Goal: Navigation & Orientation: Find specific page/section

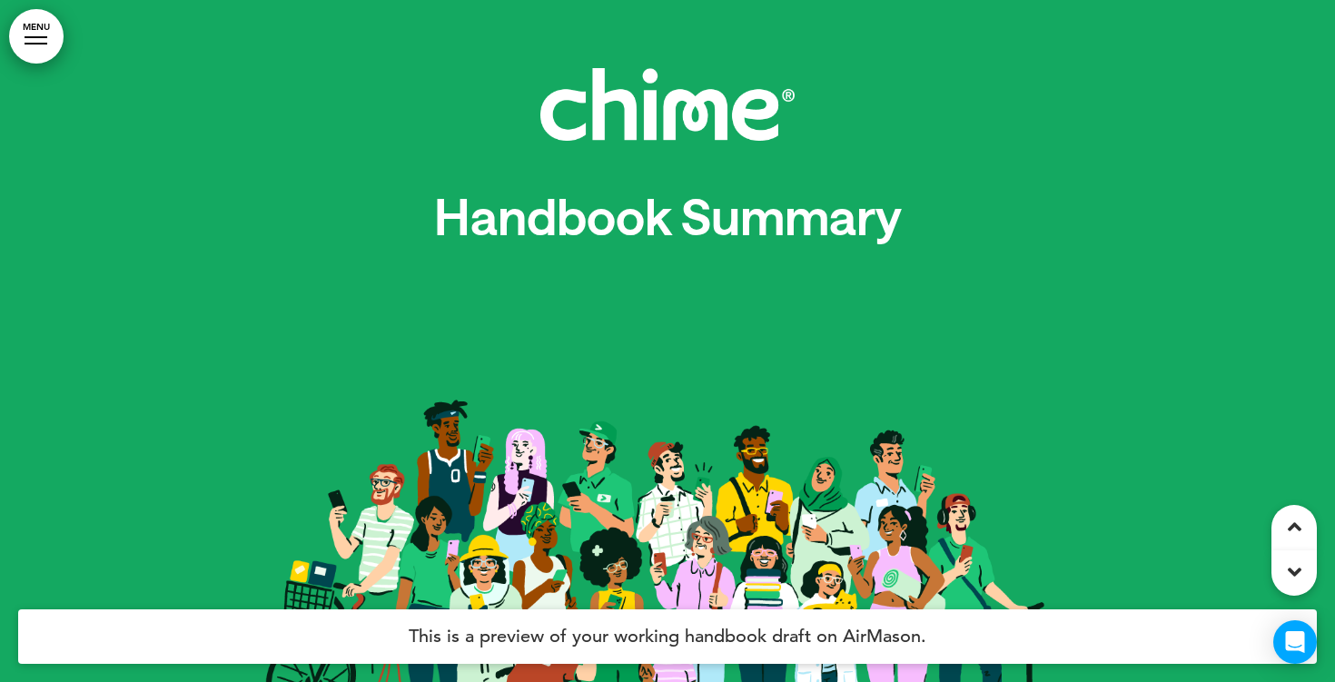
scroll to position [24934, 0]
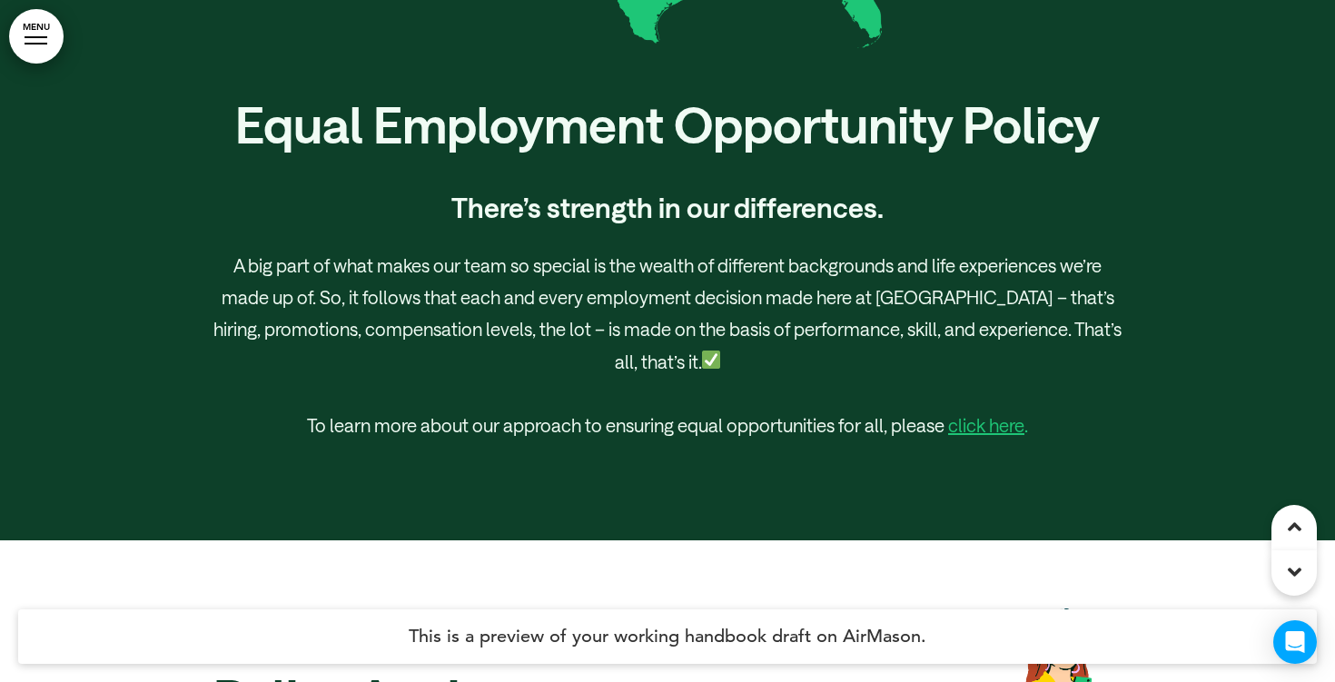
click at [41, 43] on div at bounding box center [36, 44] width 23 height 2
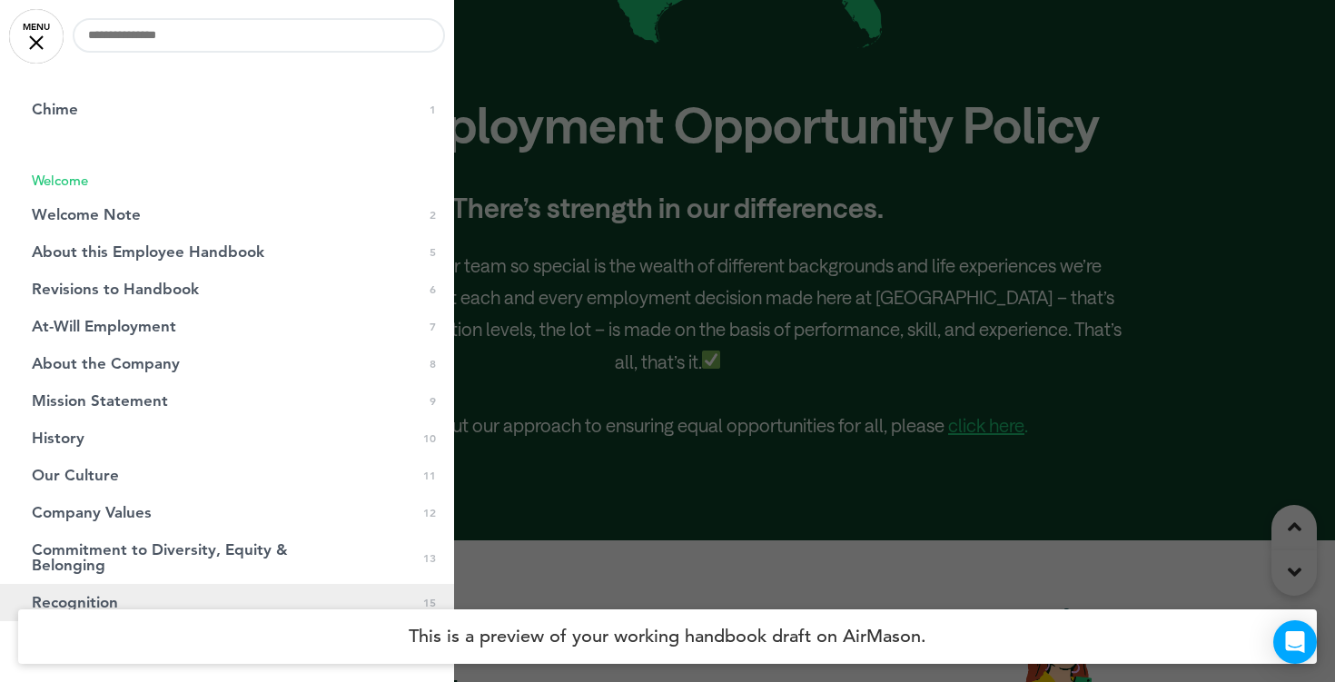
scroll to position [0, 0]
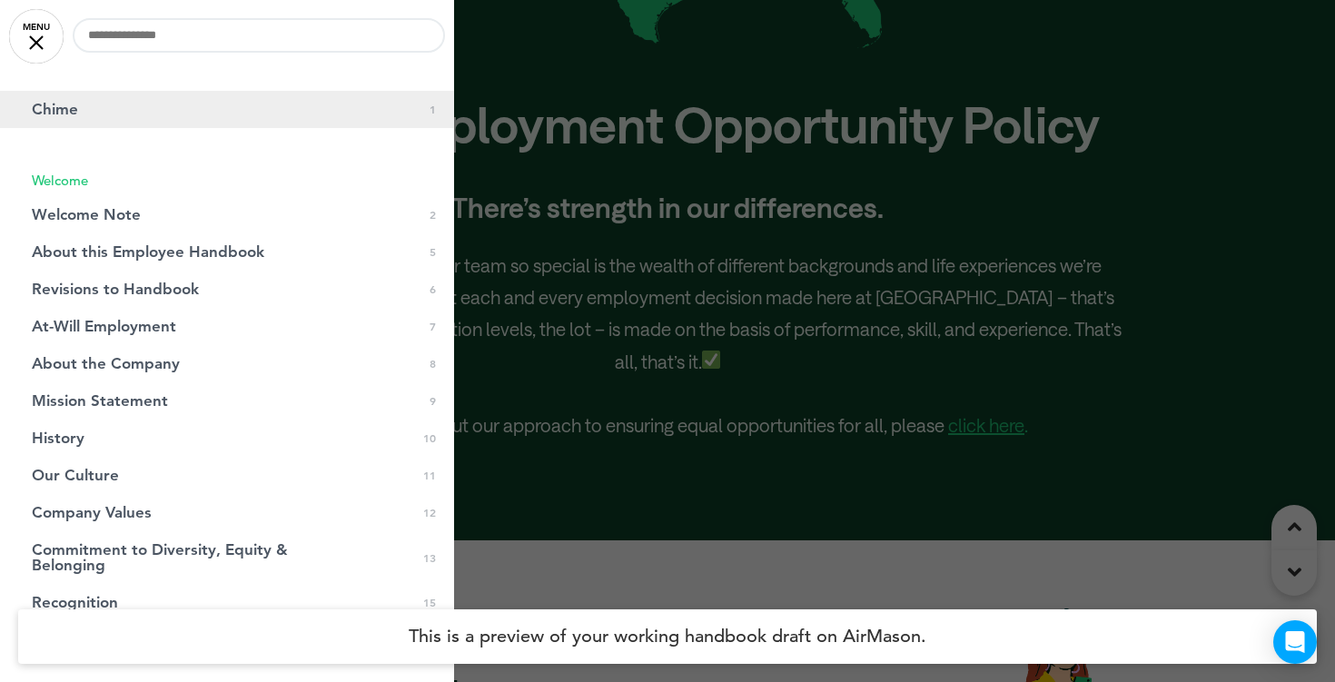
click at [95, 116] on link "Chime 0 1" at bounding box center [227, 109] width 454 height 37
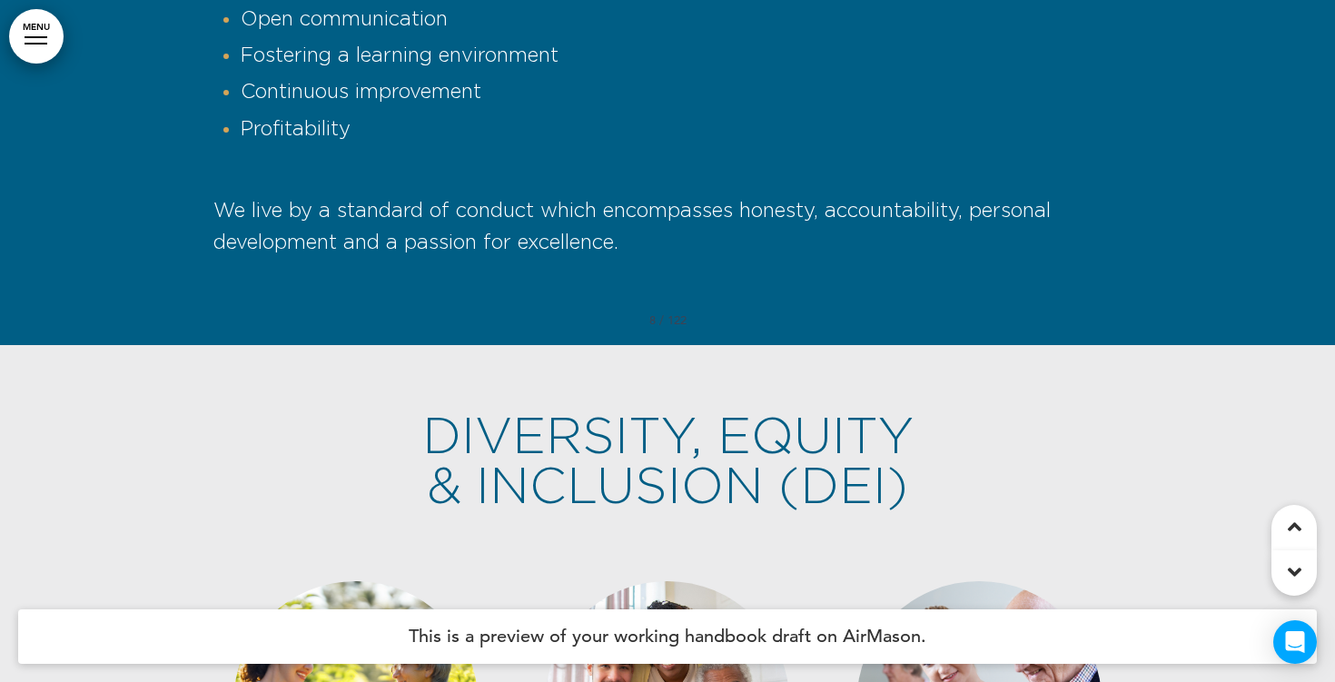
click at [45, 54] on link "MENU" at bounding box center [36, 36] width 54 height 54
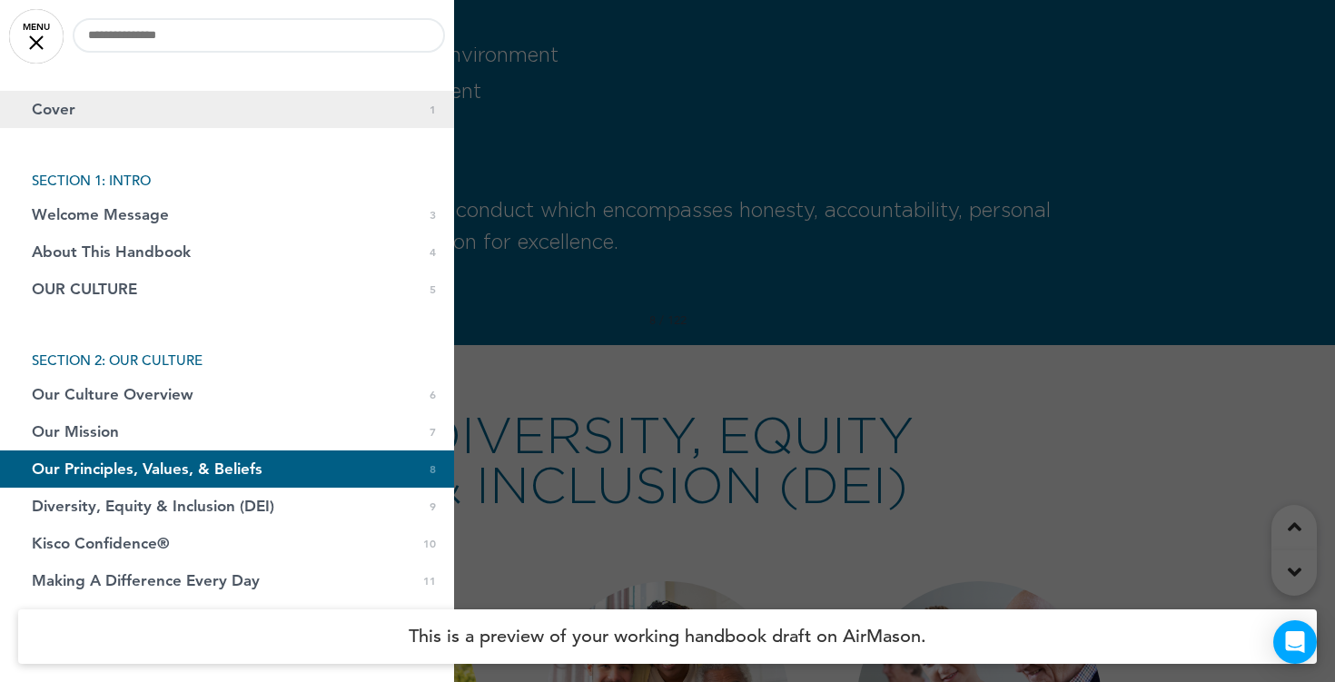
click at [91, 121] on link "Cover 0 1" at bounding box center [227, 109] width 454 height 37
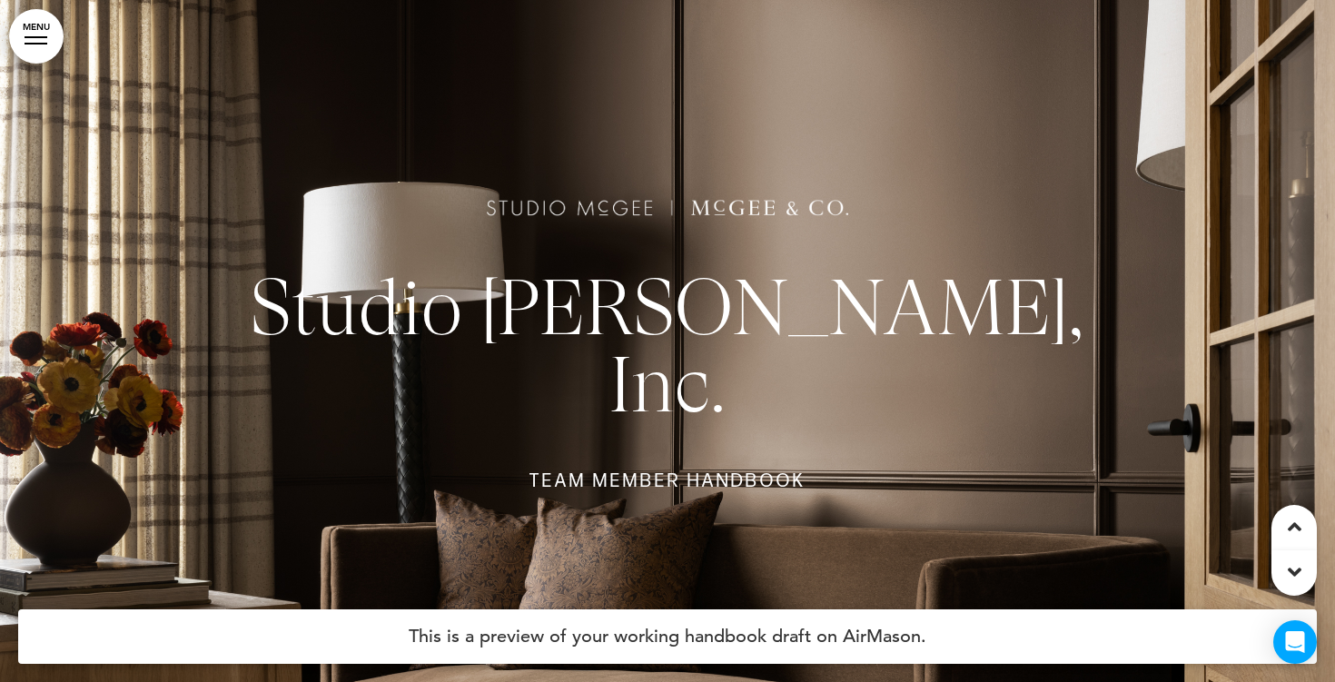
scroll to position [22010, 0]
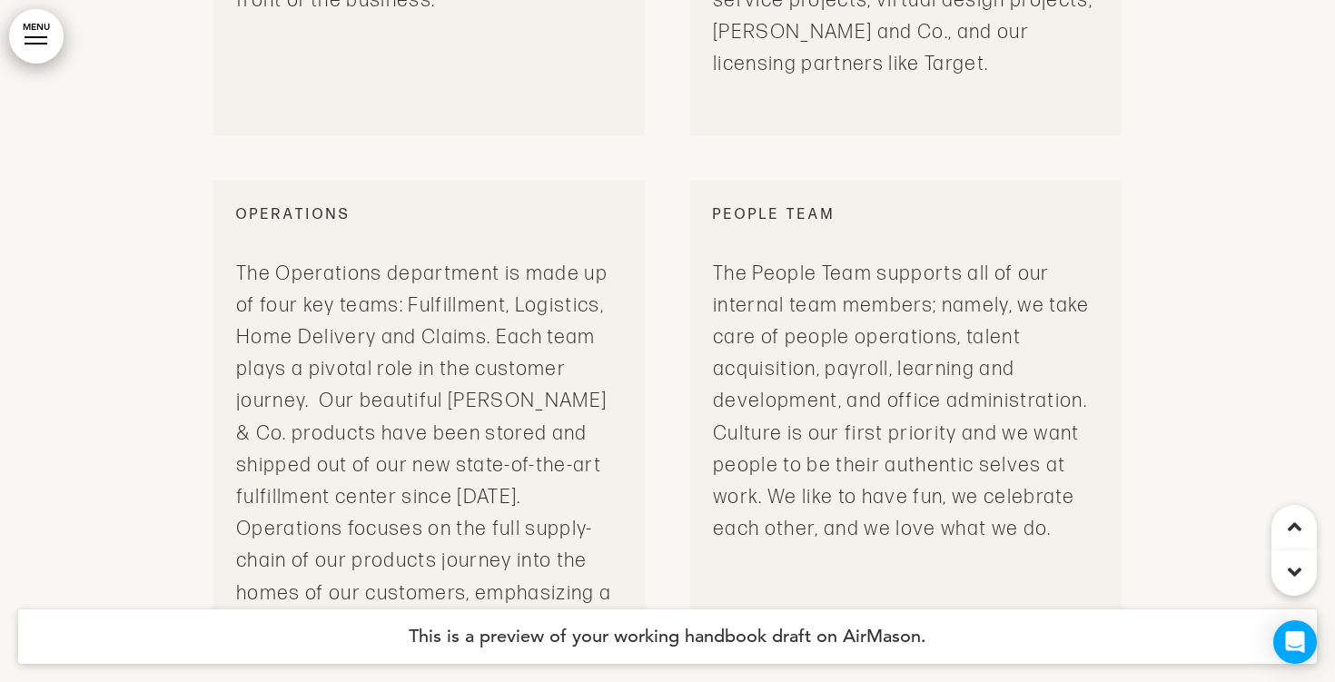
click at [42, 33] on link "MENU" at bounding box center [36, 36] width 54 height 54
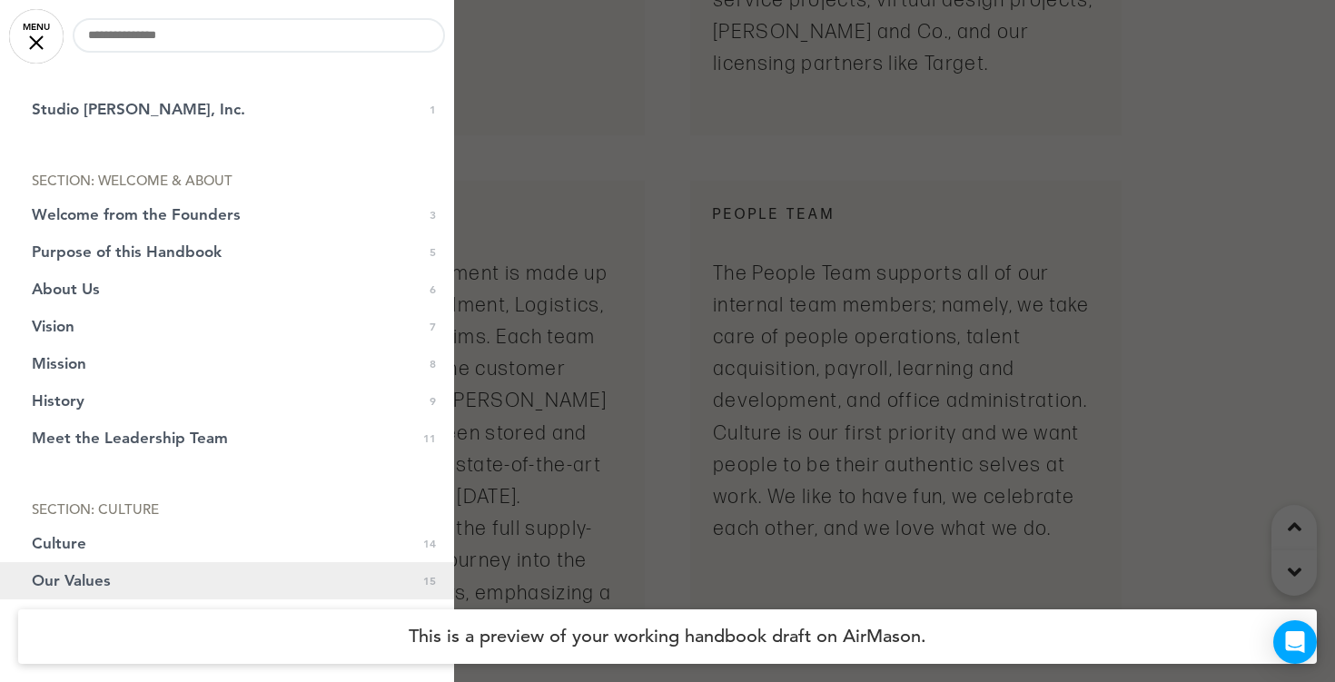
scroll to position [0, 0]
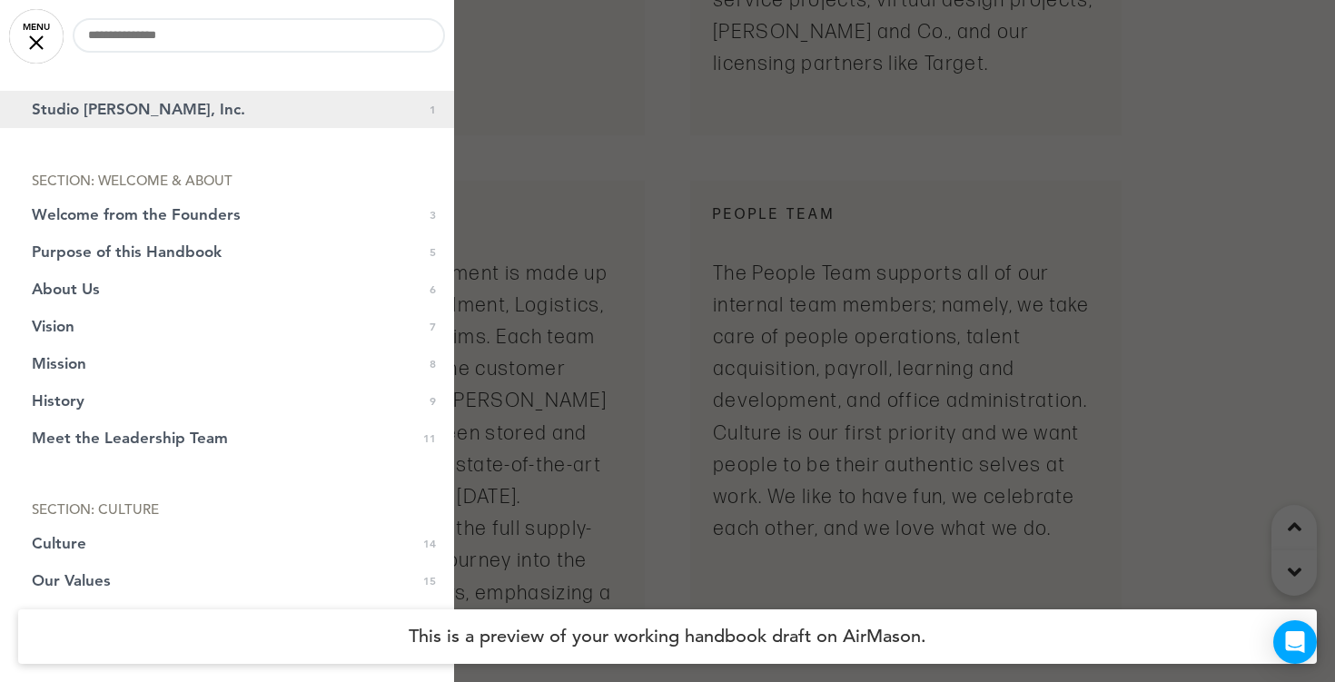
click at [101, 103] on span "Studio McGee, Inc." at bounding box center [138, 109] width 213 height 15
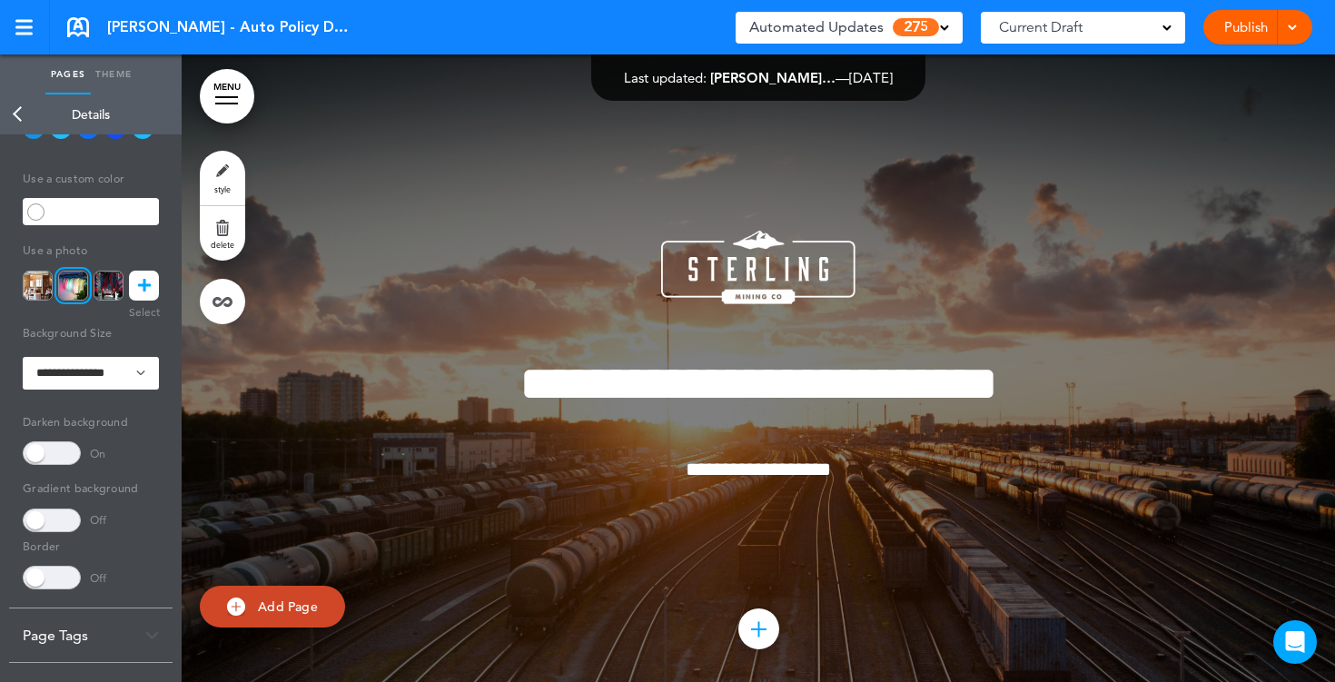
scroll to position [12764, 0]
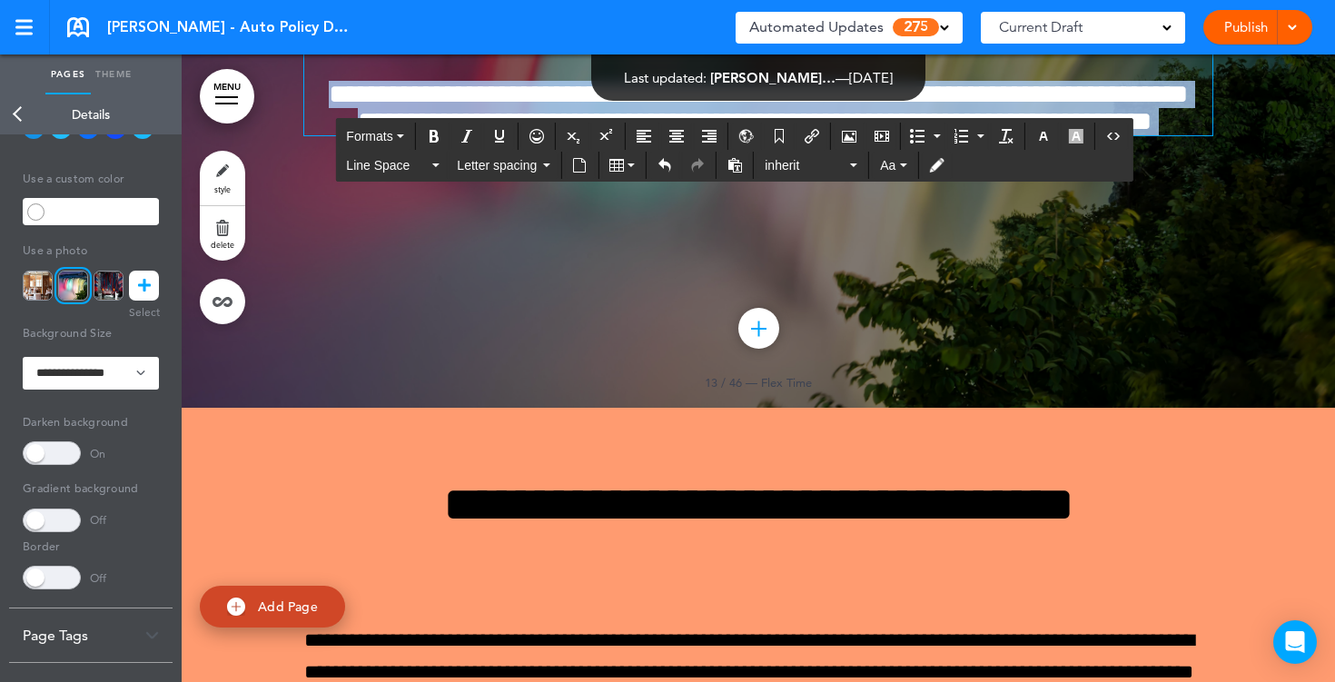
drag, startPoint x: 807, startPoint y: 447, endPoint x: 639, endPoint y: 301, distance: 222.7
click at [639, 135] on div "**********" at bounding box center [758, 60] width 908 height 150
click at [1050, 132] on icon "button" at bounding box center [1043, 136] width 15 height 15
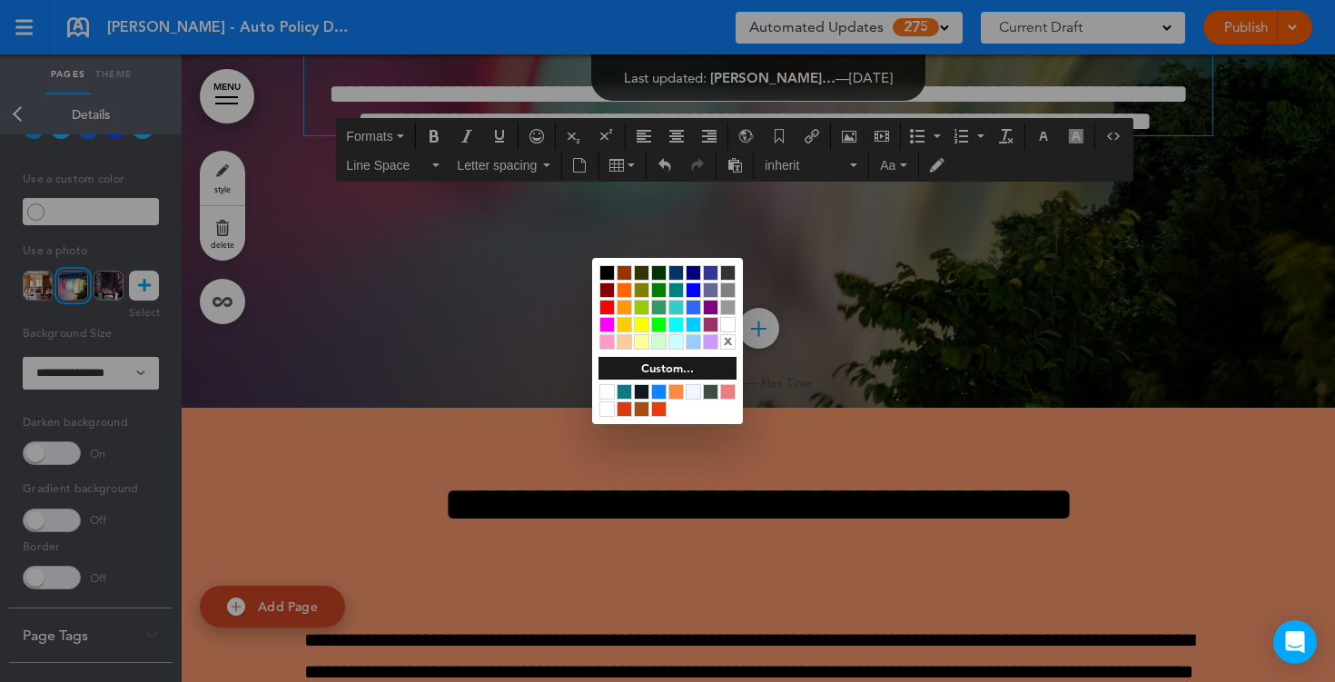
click at [610, 278] on div at bounding box center [606, 272] width 15 height 15
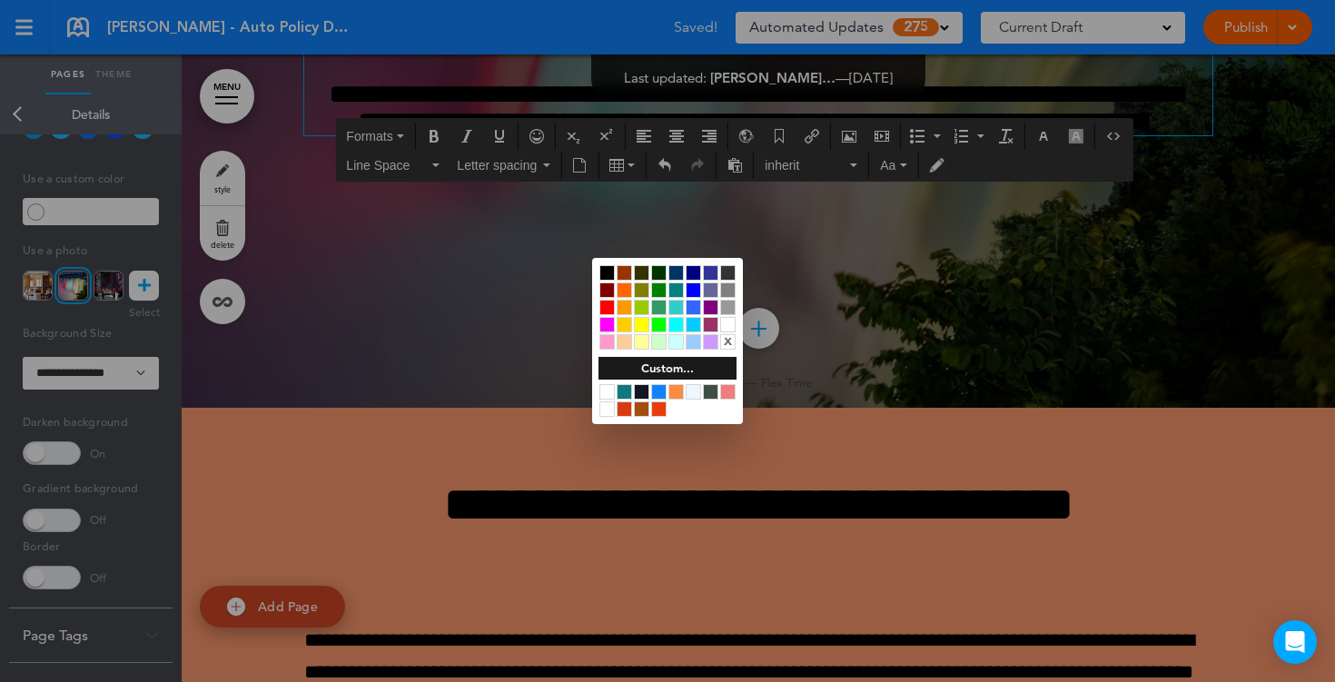
click at [411, 599] on div at bounding box center [667, 341] width 1335 height 682
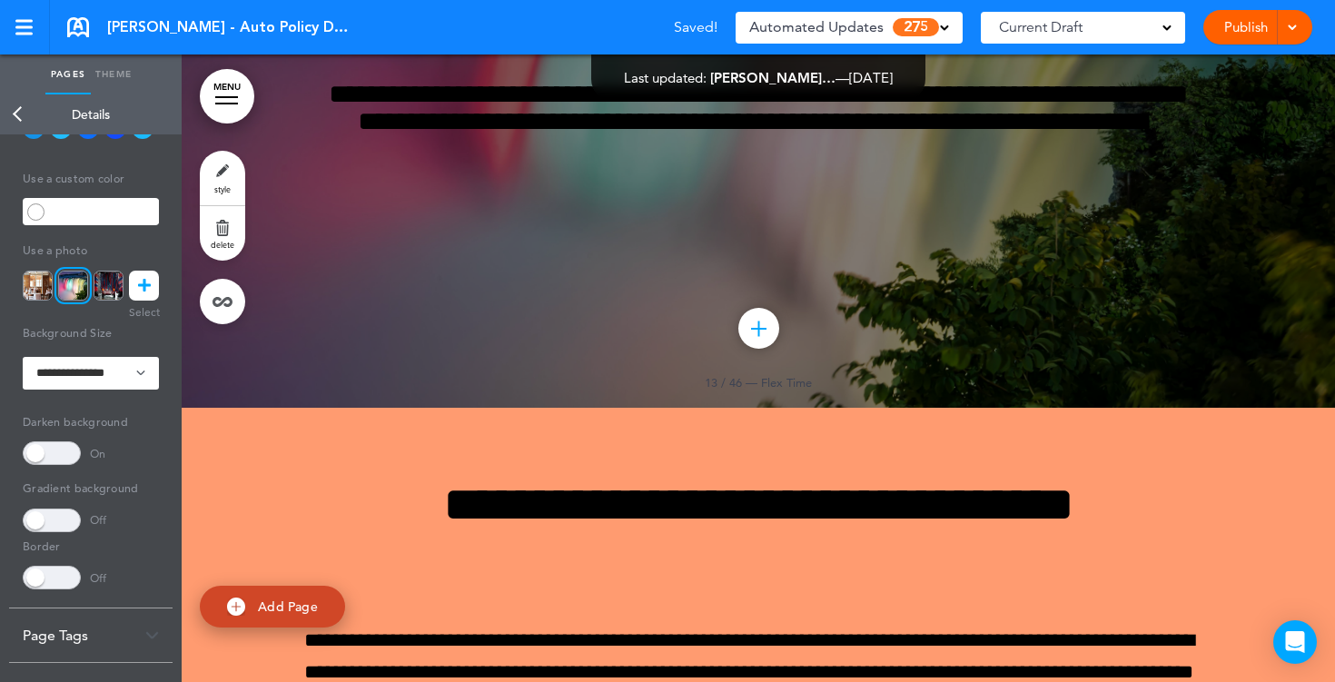
click at [53, 450] on span at bounding box center [52, 453] width 58 height 24
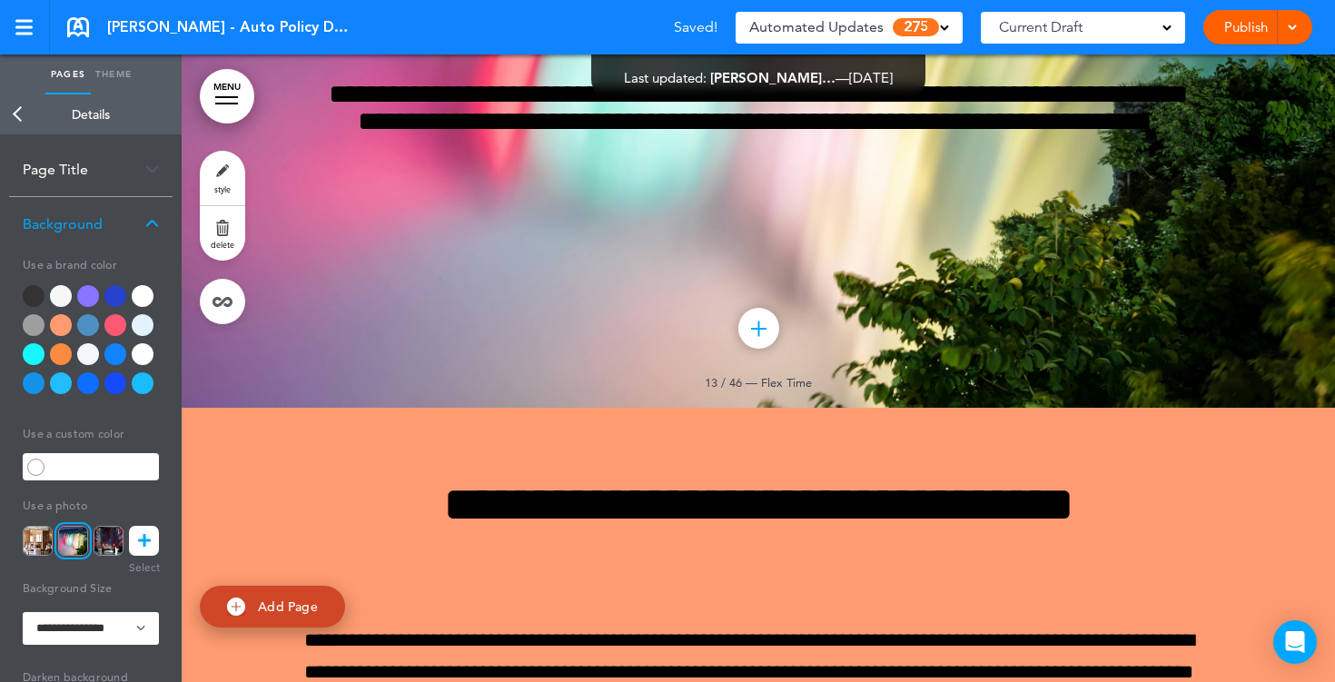
scroll to position [0, 0]
click at [144, 300] on div at bounding box center [143, 297] width 22 height 22
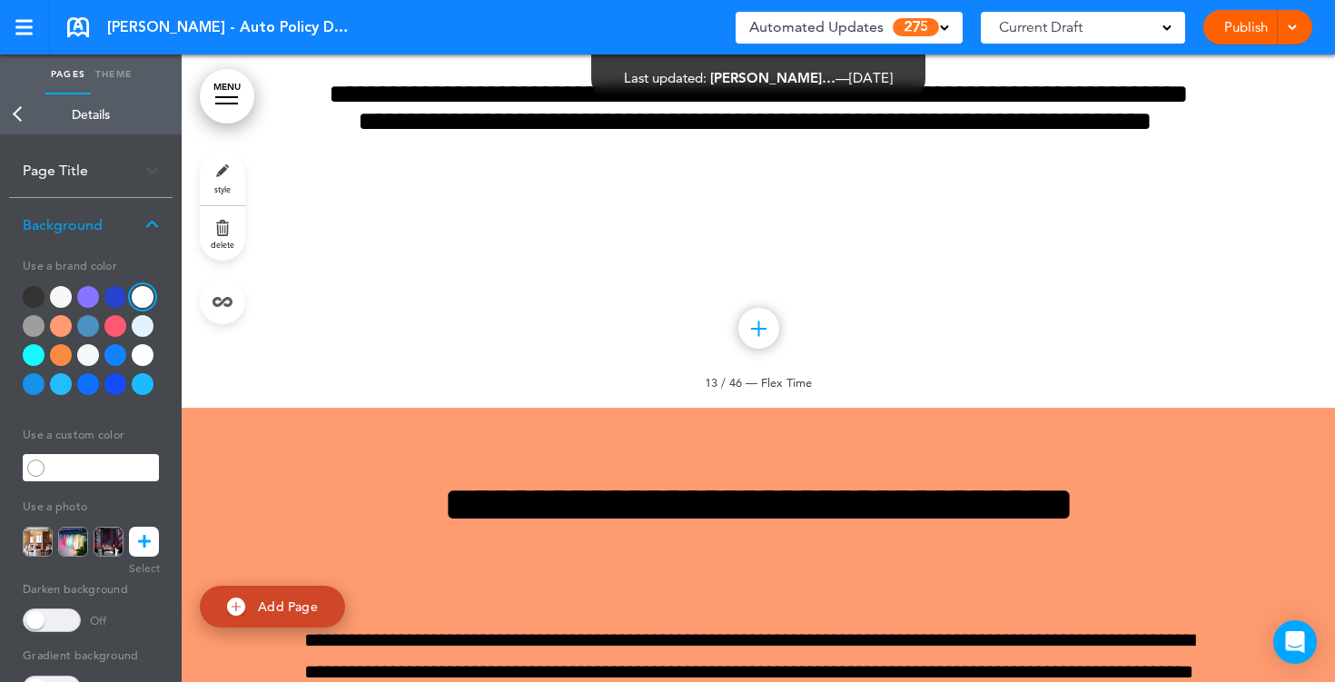
click at [13, 123] on link "Back" at bounding box center [18, 114] width 36 height 40
